Goal: Task Accomplishment & Management: Manage account settings

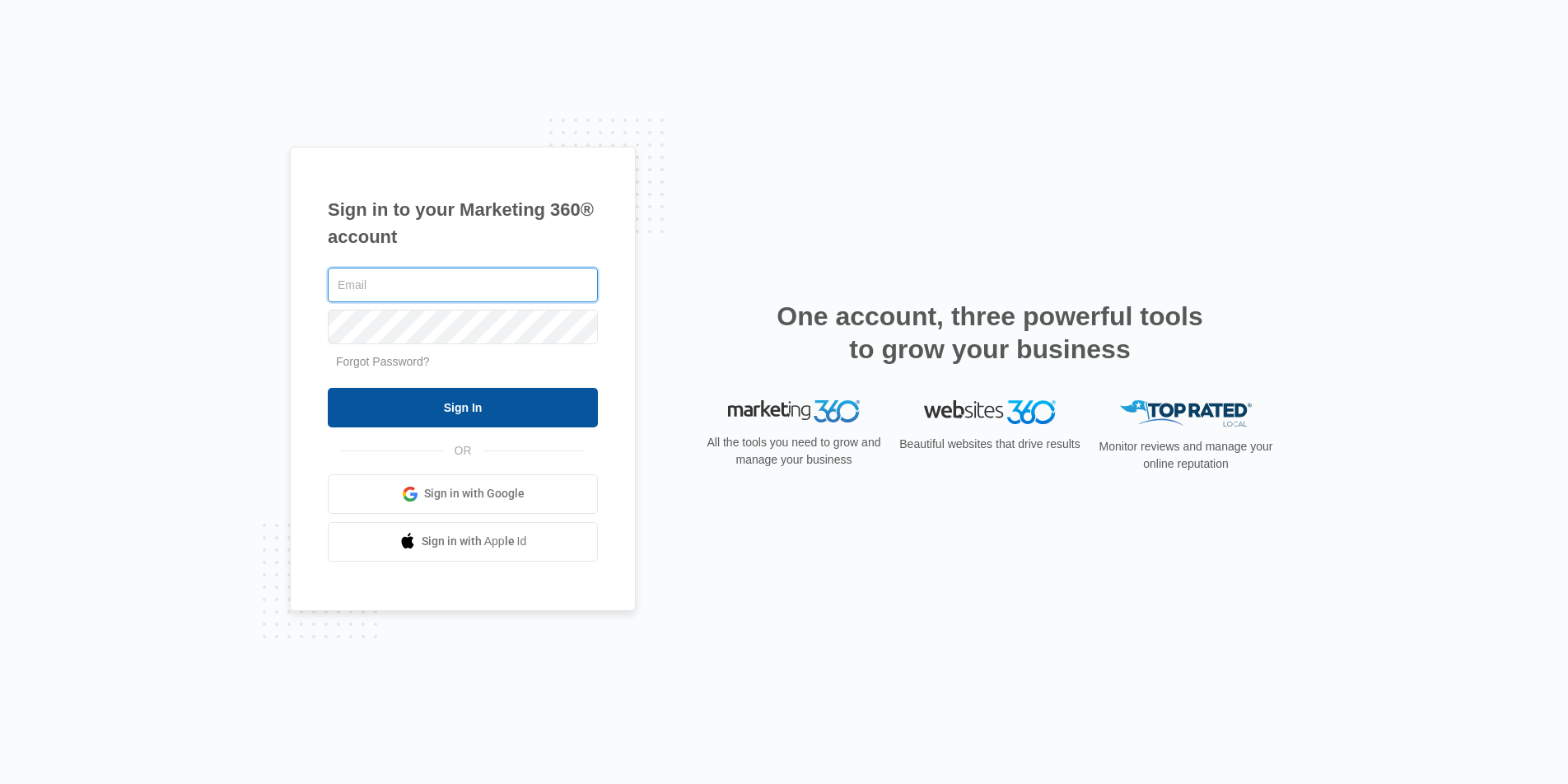
type input "joel.green@madwire.com"
click at [523, 422] on input "Sign In" at bounding box center [462, 408] width 270 height 39
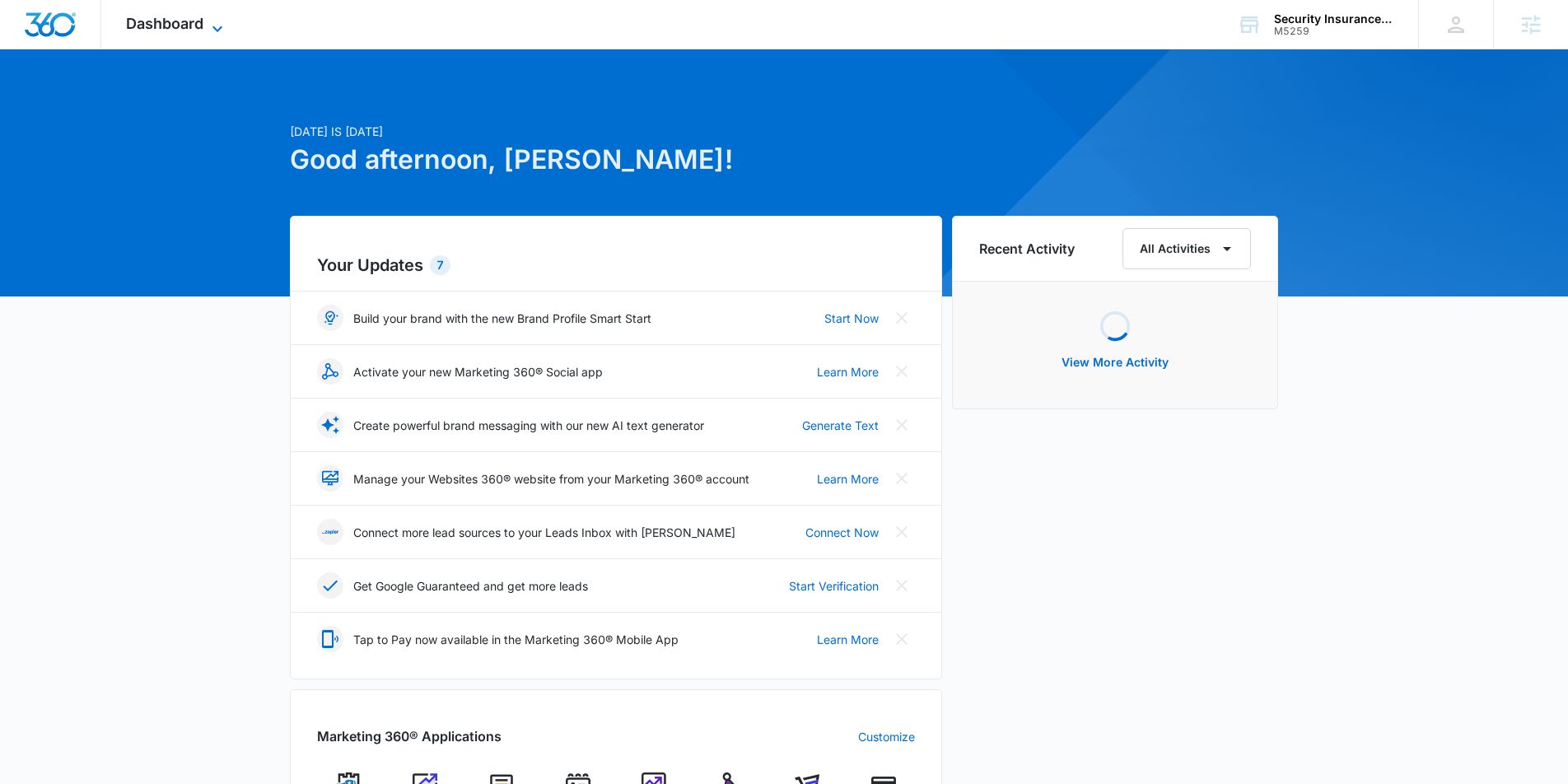
drag, startPoint x: 210, startPoint y: 22, endPoint x: 286, endPoint y: 128, distance: 130.4
click at [209, 22] on icon at bounding box center [217, 24] width 20 height 20
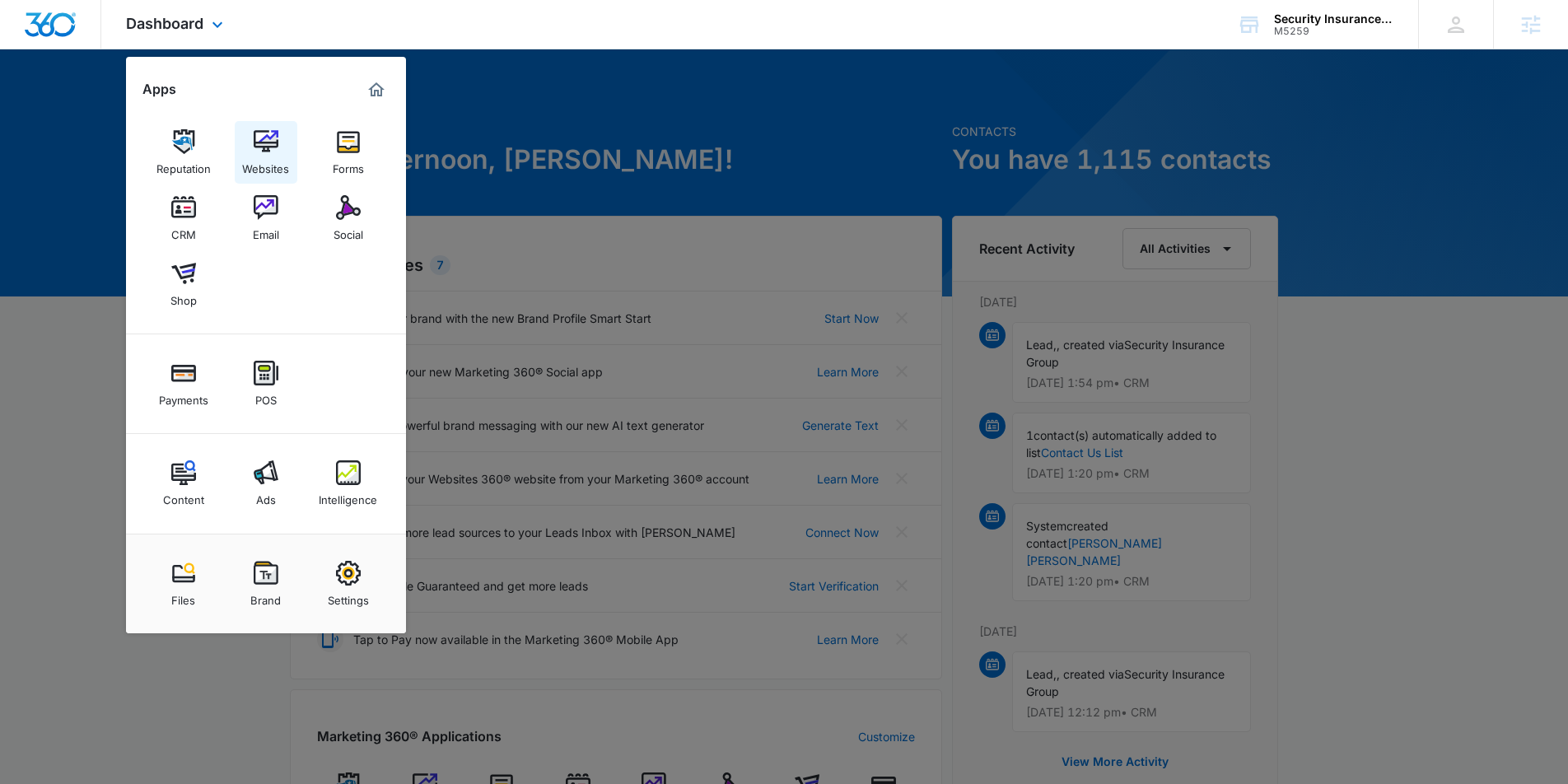
click at [282, 170] on div "Websites" at bounding box center [266, 165] width 47 height 22
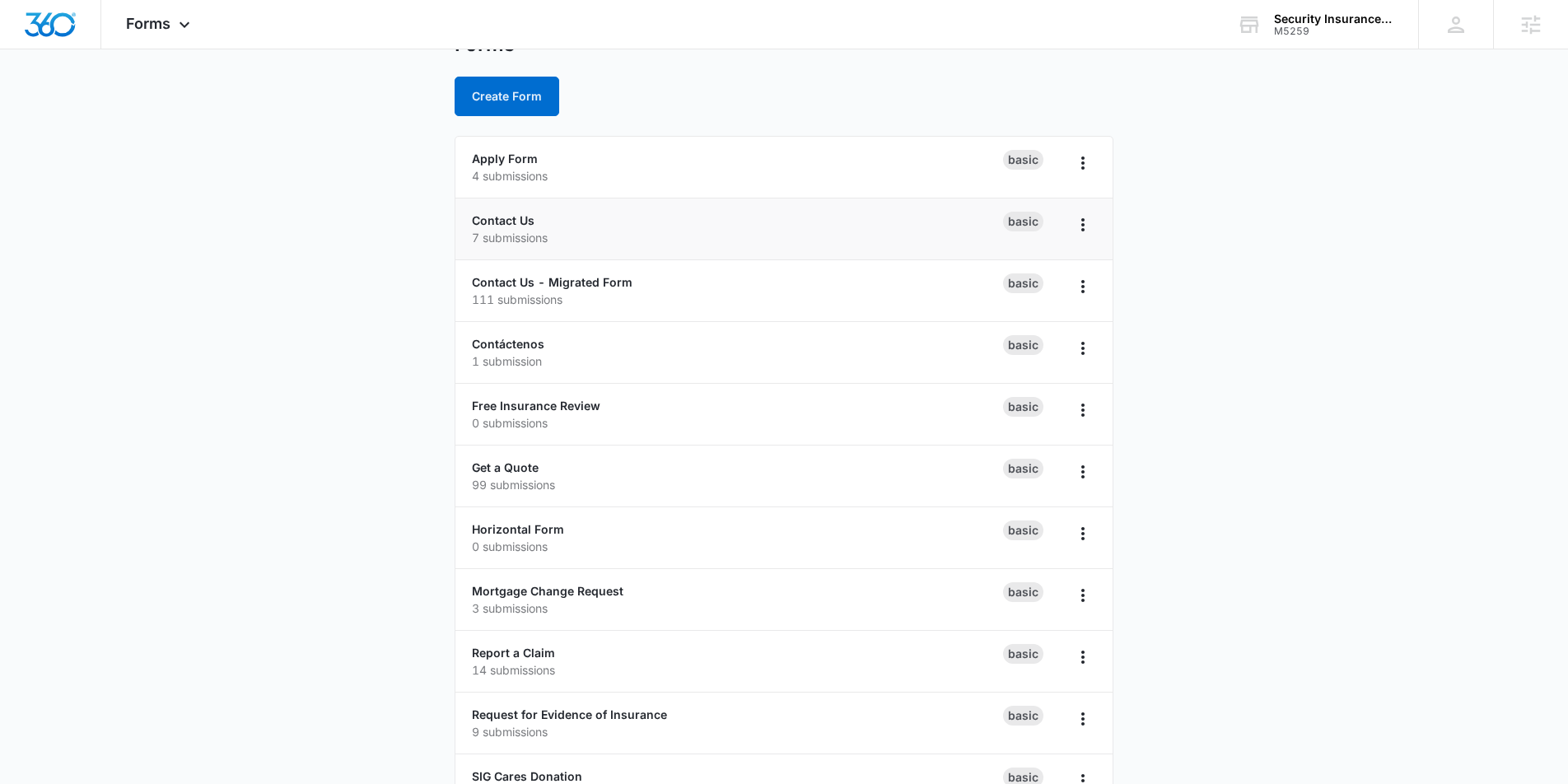
scroll to position [122, 0]
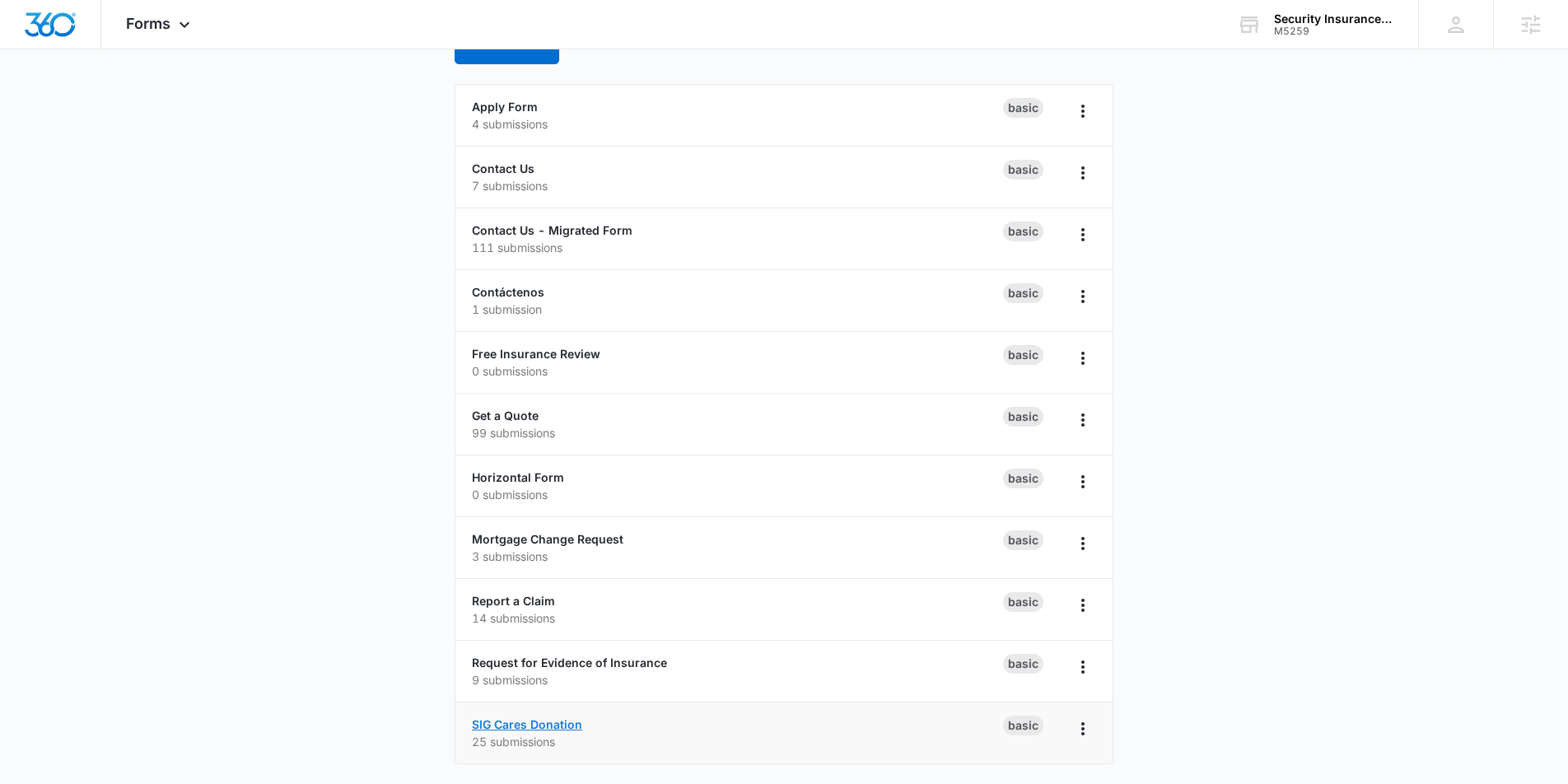
click at [503, 719] on link "SIG Cares Donation" at bounding box center [527, 724] width 110 height 14
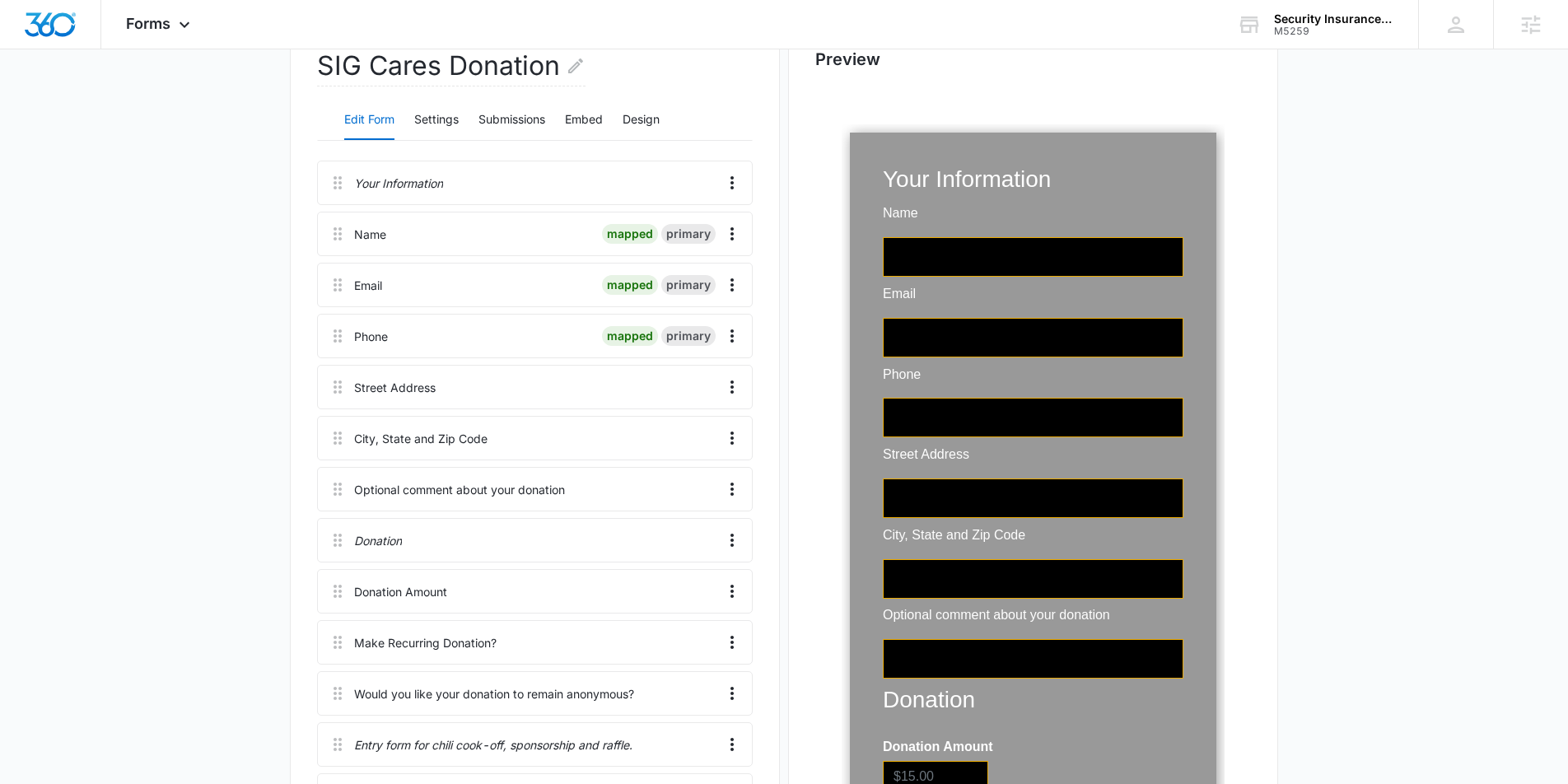
scroll to position [41, 0]
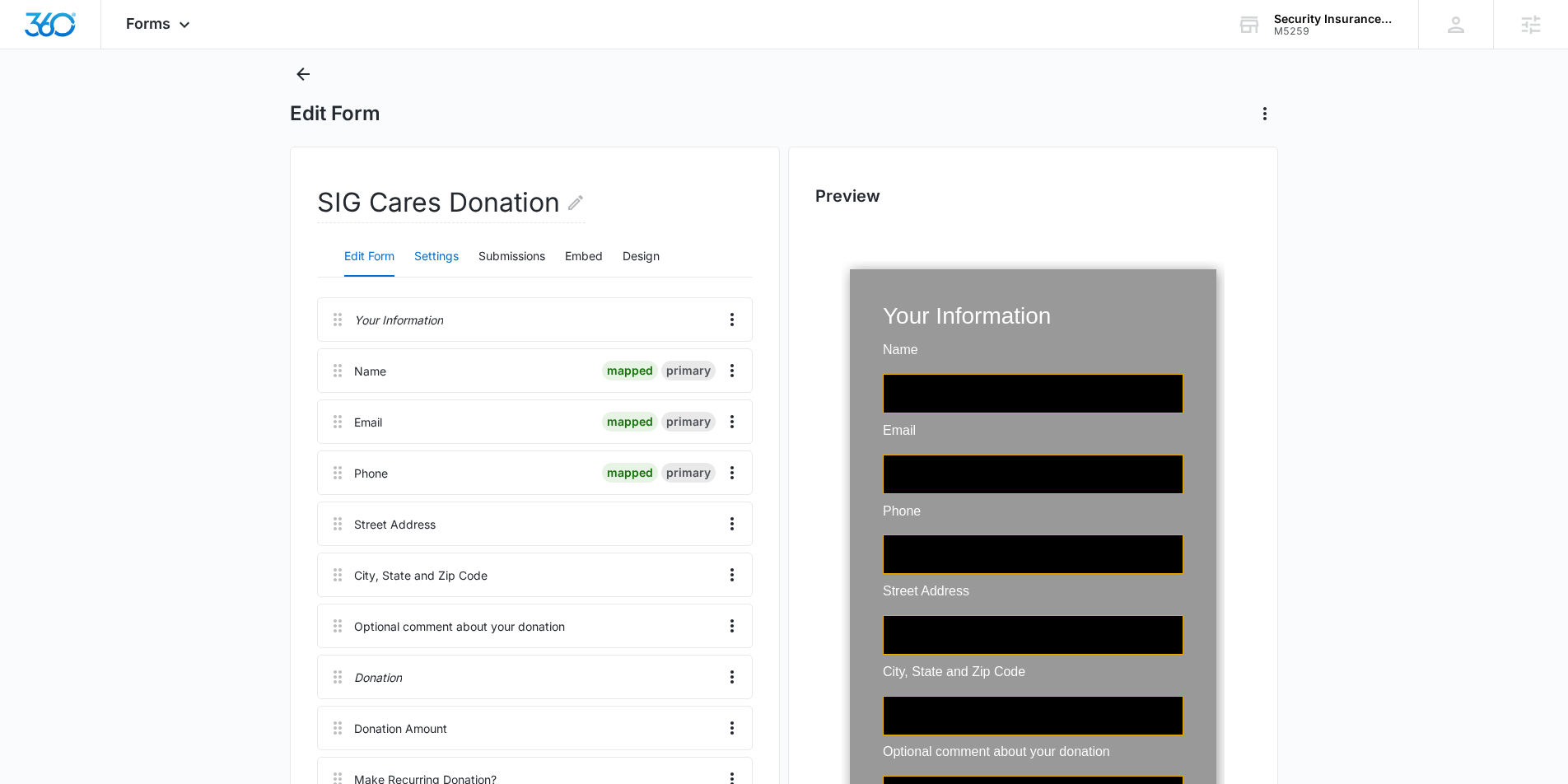
click at [448, 265] on button "Settings" at bounding box center [437, 257] width 45 height 39
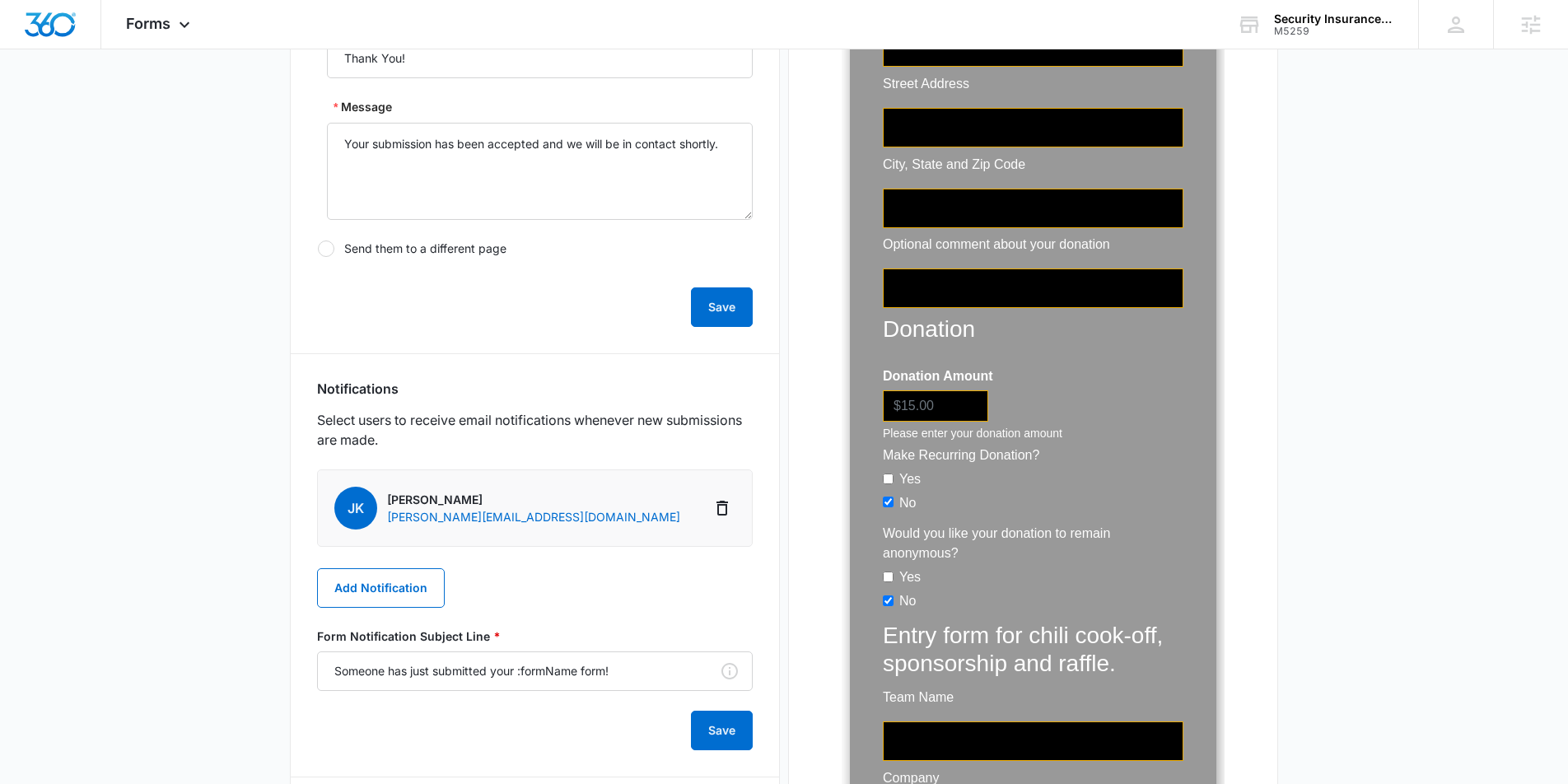
scroll to position [0, 0]
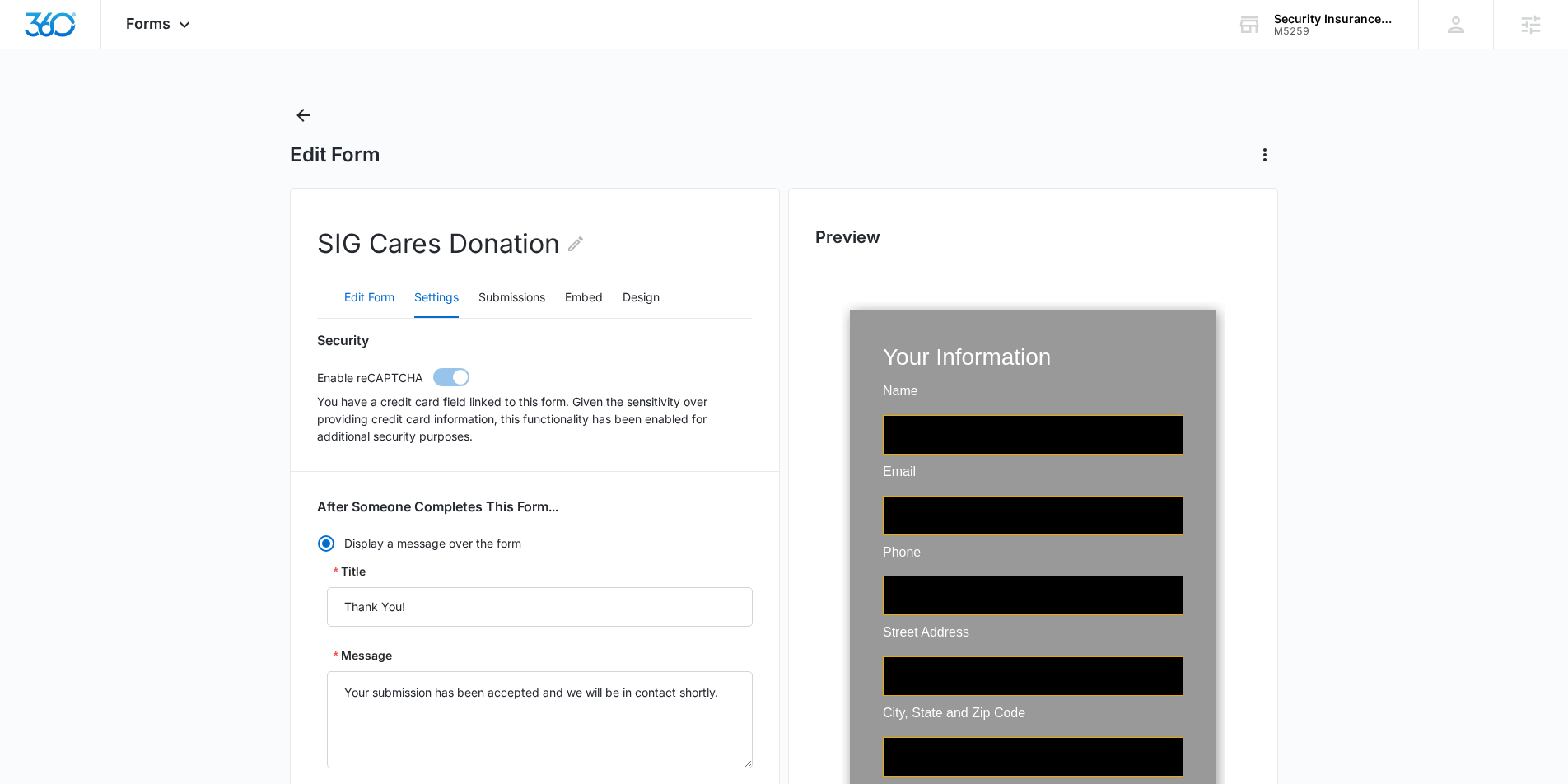
click at [359, 287] on button "Edit Form" at bounding box center [368, 298] width 50 height 39
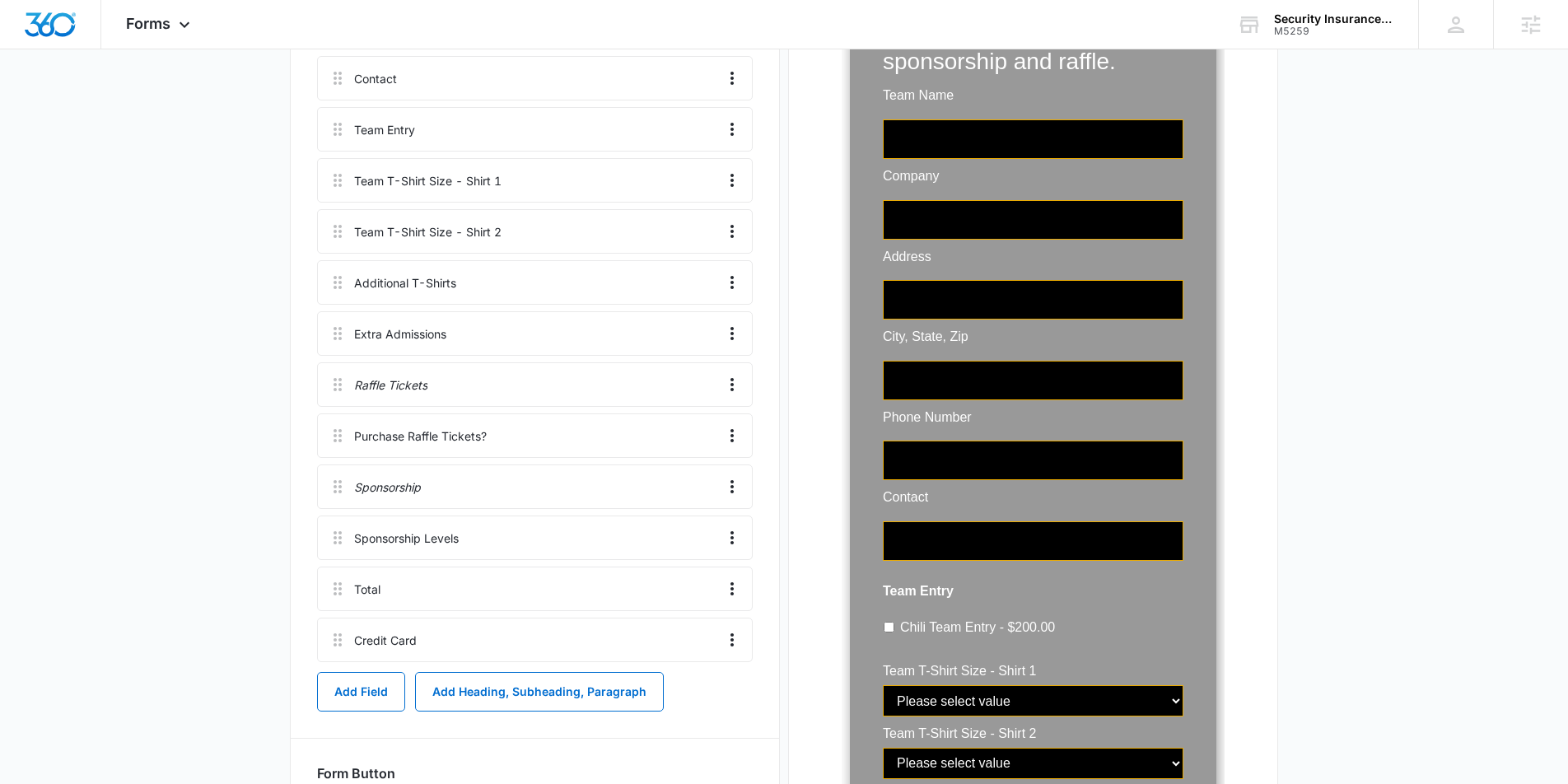
scroll to position [1153, 0]
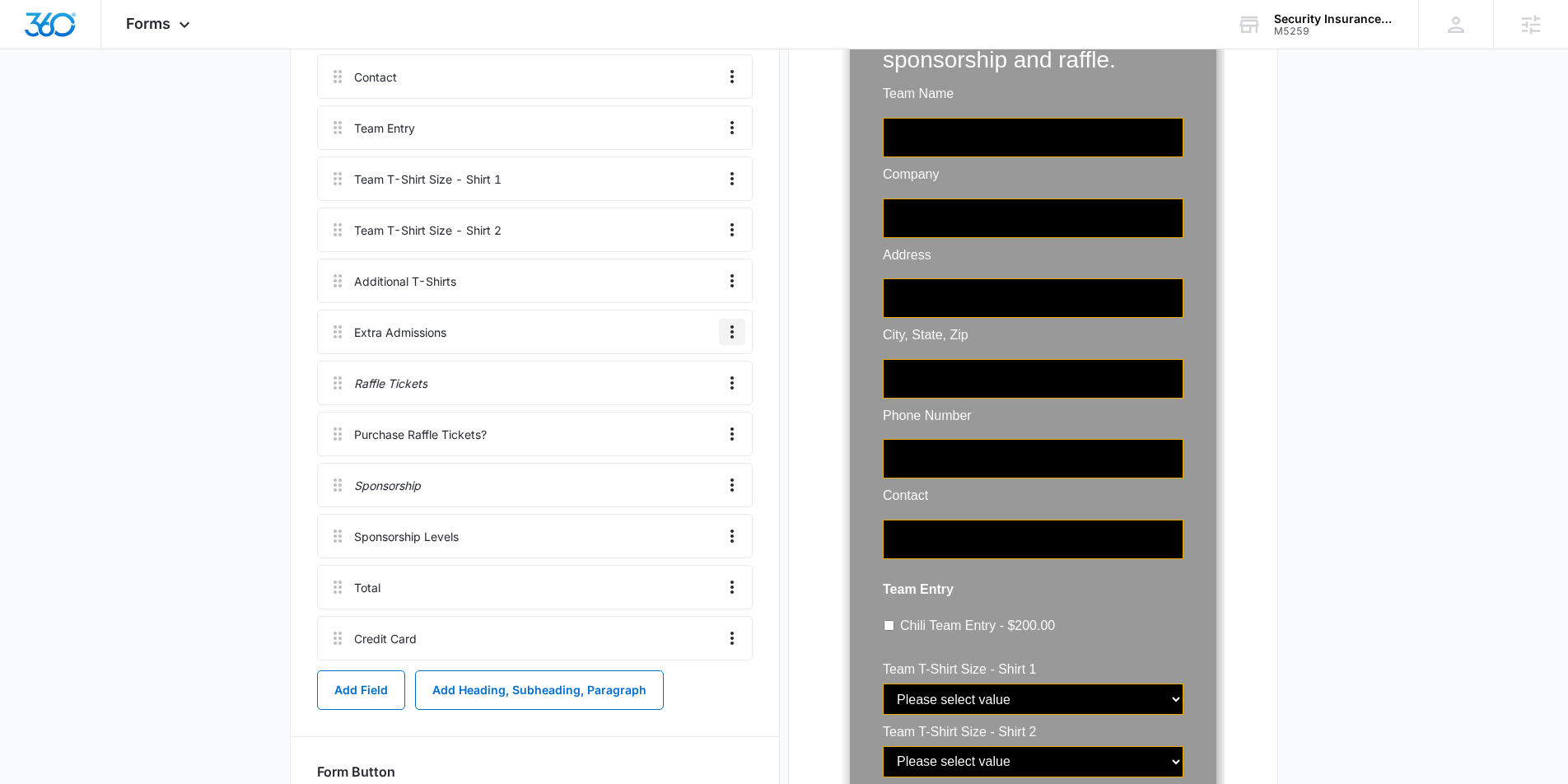
click at [729, 336] on icon "Overflow Menu" at bounding box center [732, 332] width 20 height 20
click at [681, 377] on div "Edit" at bounding box center [687, 378] width 34 height 12
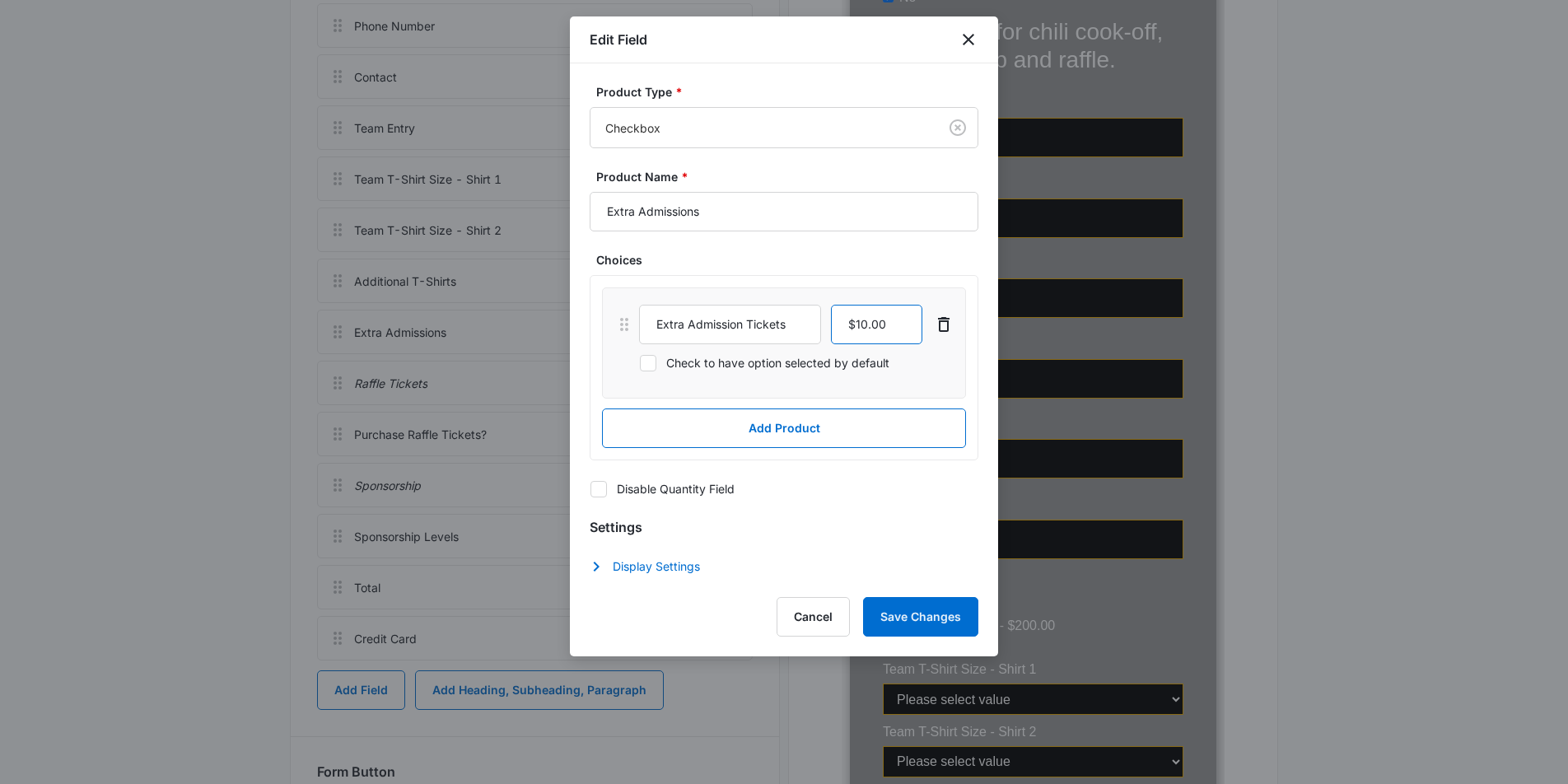
click at [864, 323] on input "currency" at bounding box center [876, 325] width 92 height 39
type input "$5.00"
click at [891, 619] on button "Save Changes" at bounding box center [920, 617] width 115 height 39
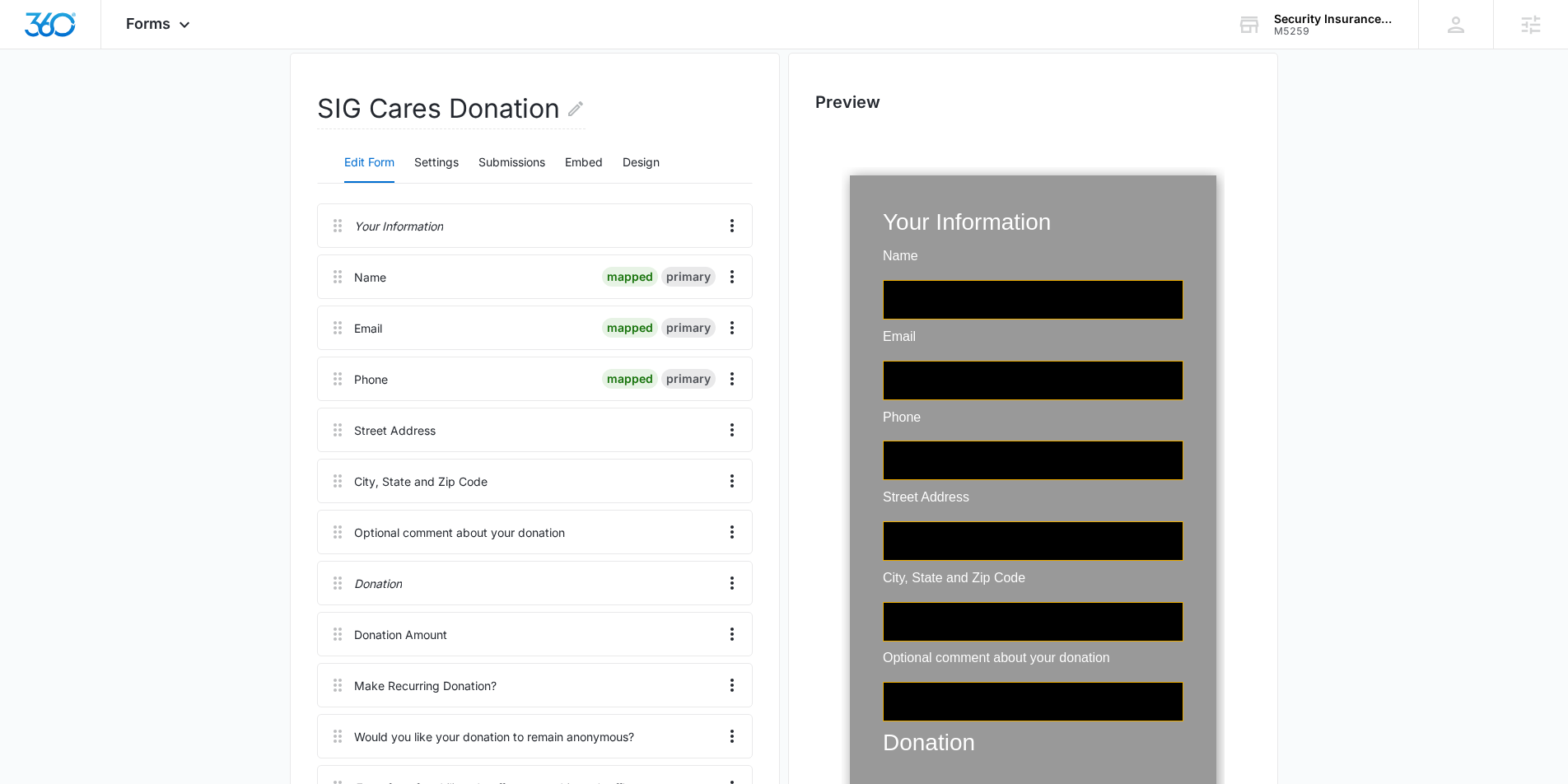
scroll to position [0, 0]
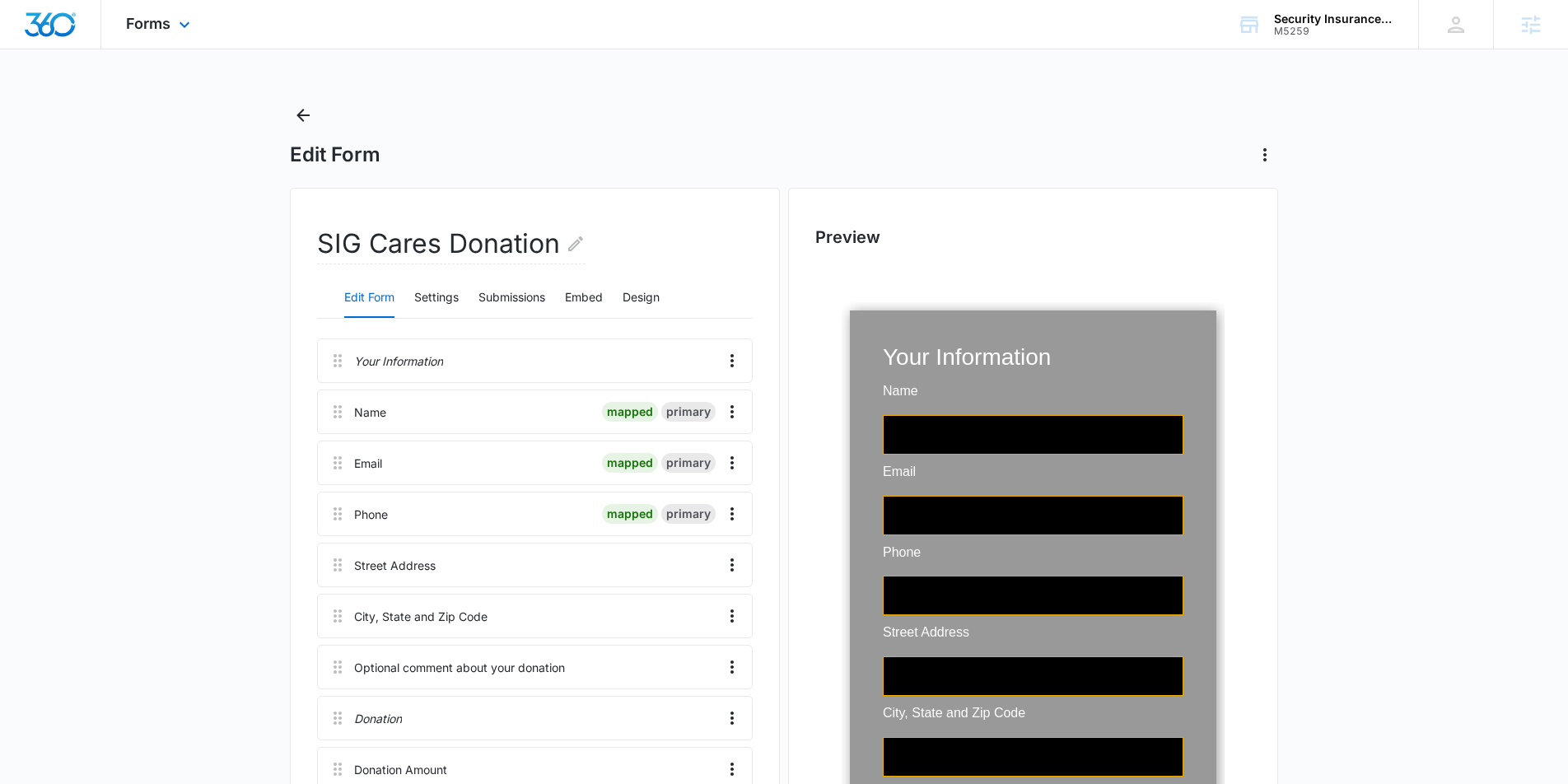
click at [183, 34] on div "Forms Apps Reputation Websites Forms CRM Email Social Shop Payments POS Content…" at bounding box center [160, 24] width 118 height 49
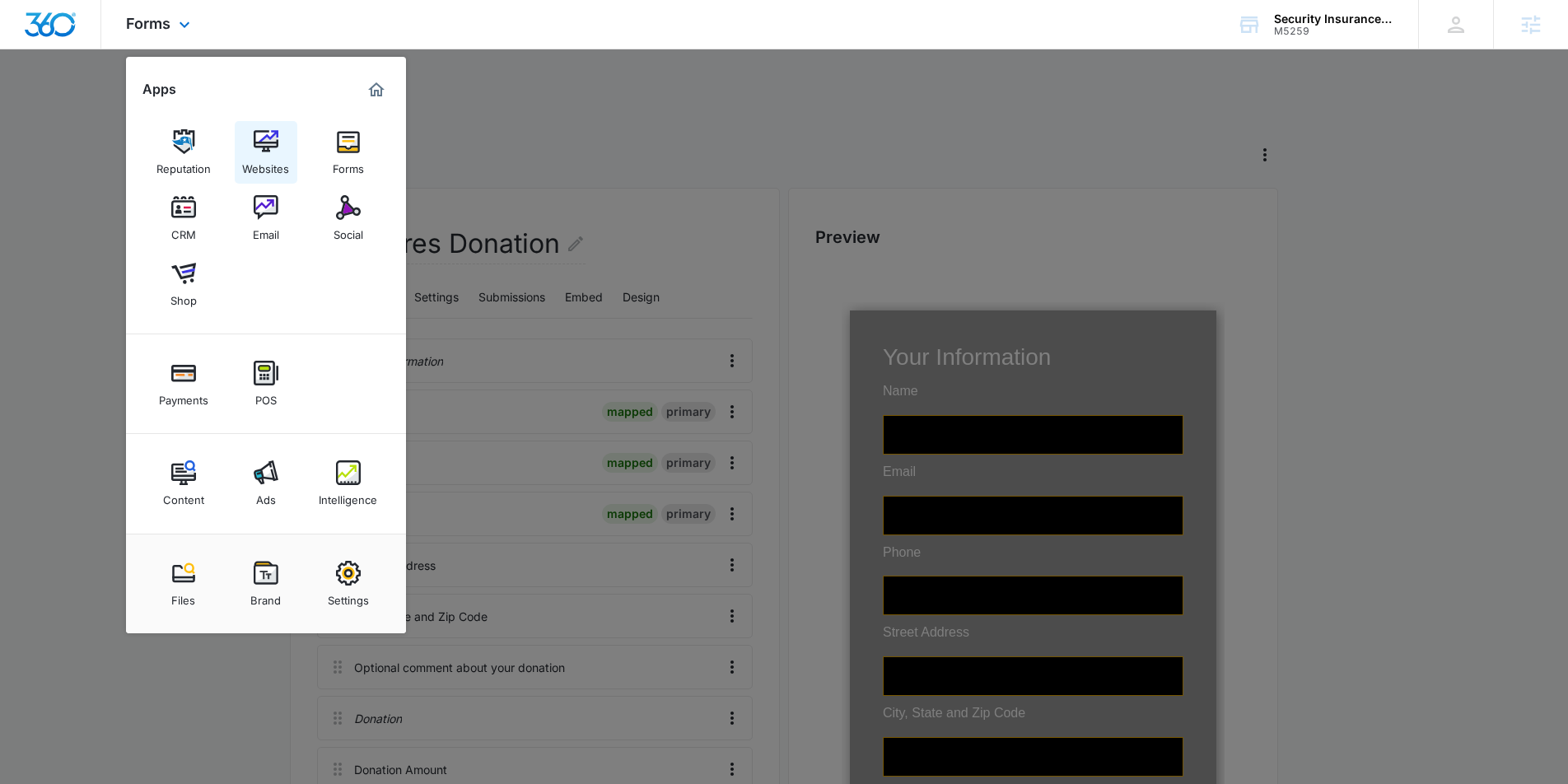
click at [278, 165] on div "Websites" at bounding box center [266, 165] width 47 height 22
